Goal: Task Accomplishment & Management: Manage account settings

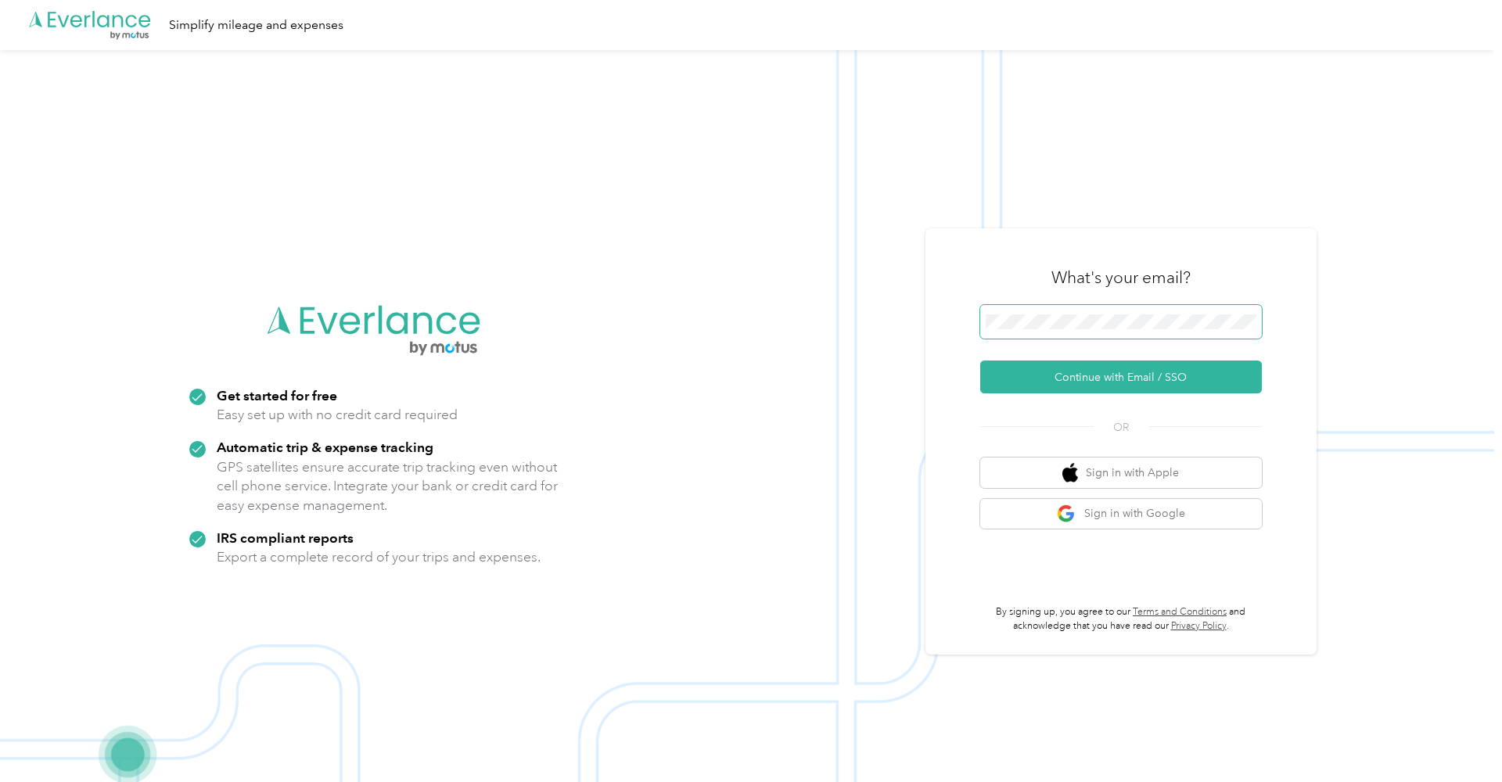
click at [1126, 377] on button "Continue with Email / SSO" at bounding box center [1121, 377] width 282 height 33
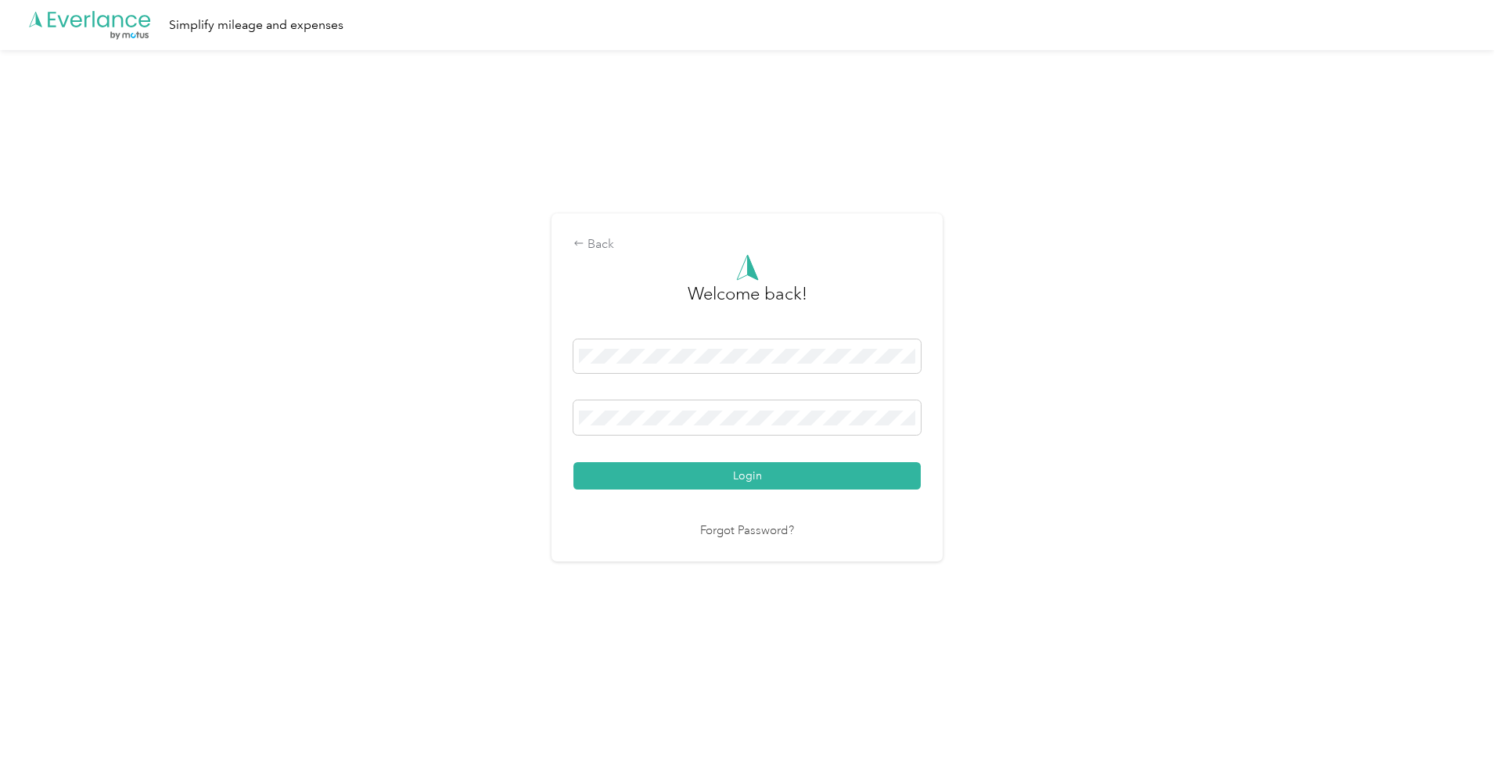
click at [751, 476] on button "Login" at bounding box center [746, 475] width 347 height 27
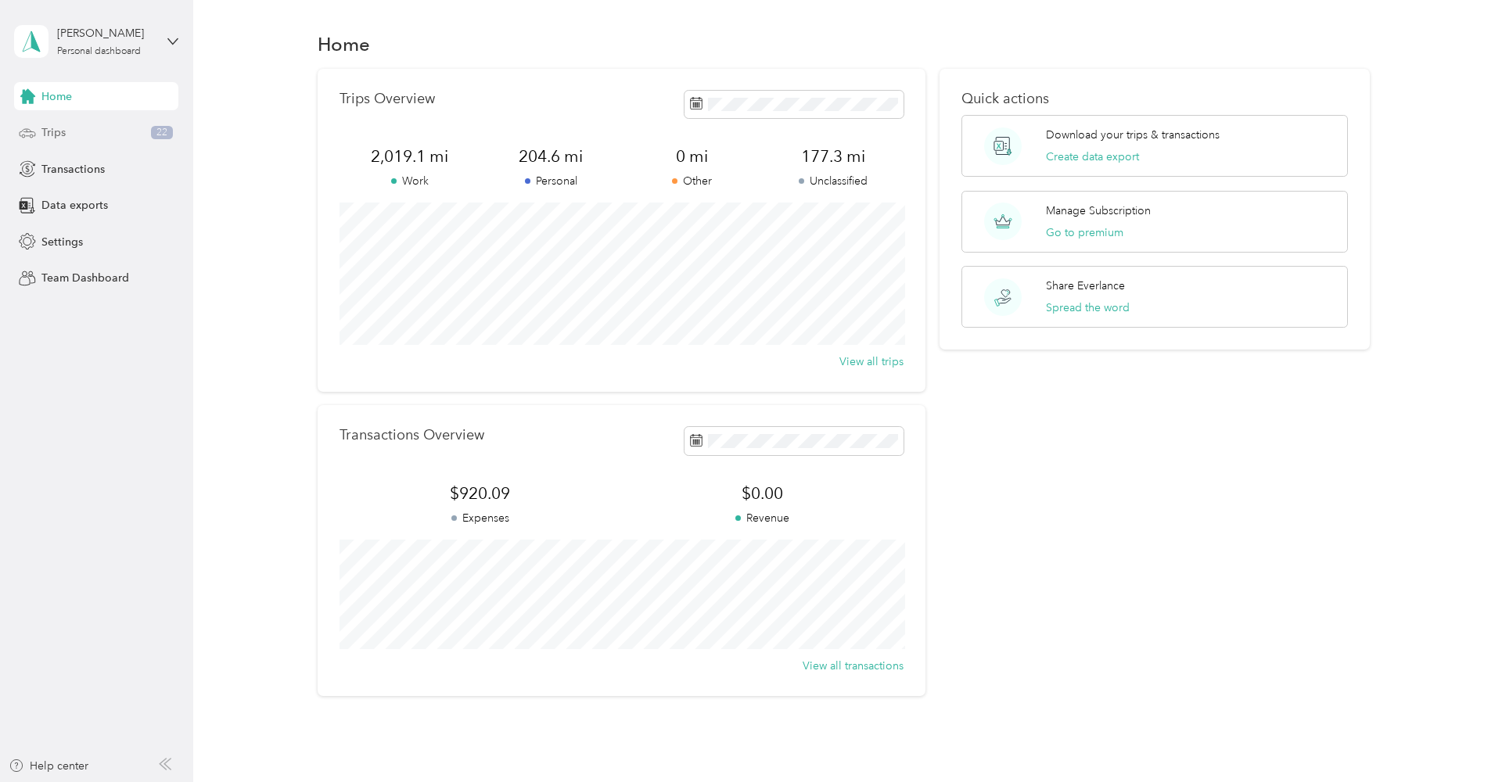
click at [65, 128] on span "Trips" at bounding box center [53, 132] width 24 height 16
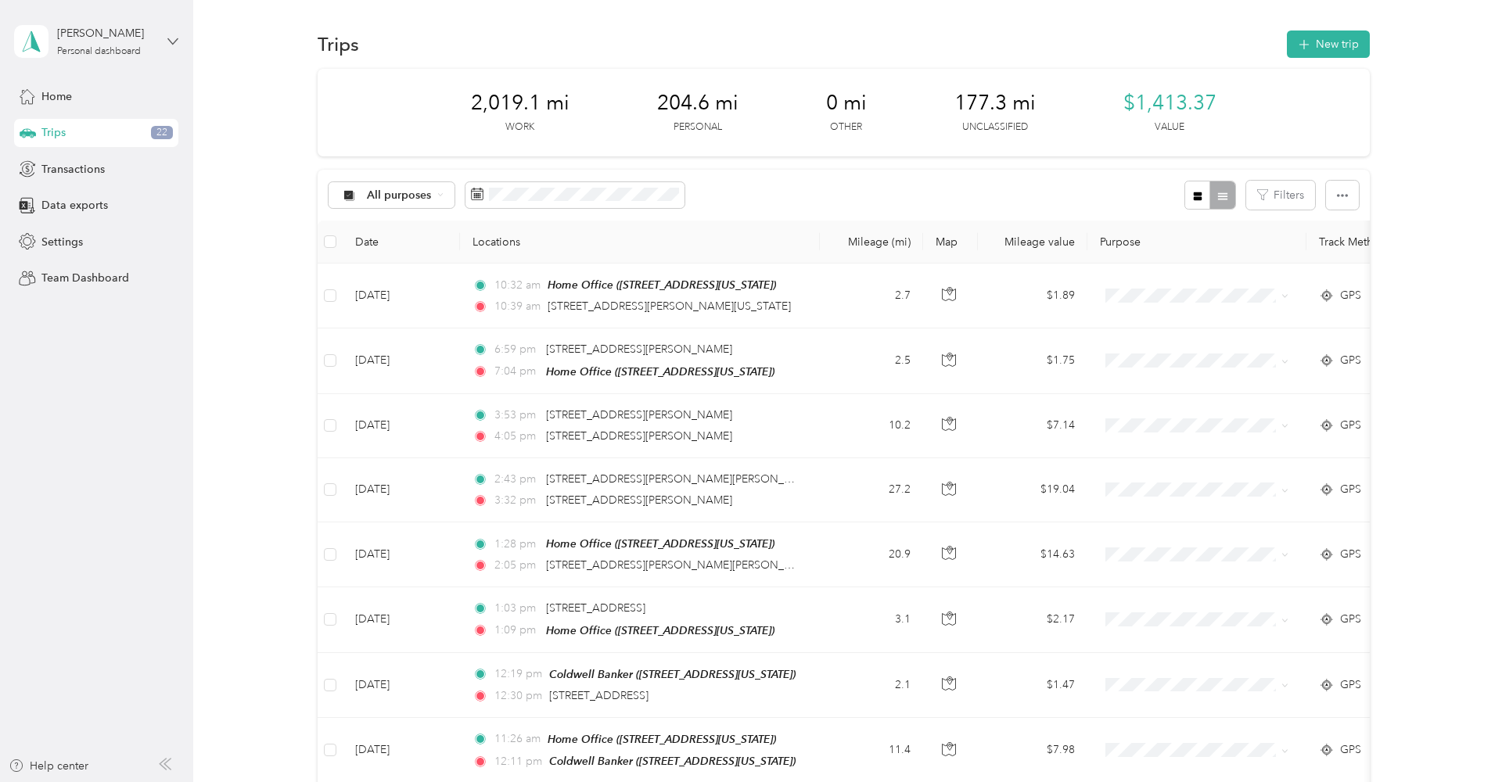
click at [171, 42] on icon at bounding box center [172, 41] width 11 height 11
click at [102, 133] on div "Log out" at bounding box center [223, 128] width 396 height 27
